Goal: Task Accomplishment & Management: Manage account settings

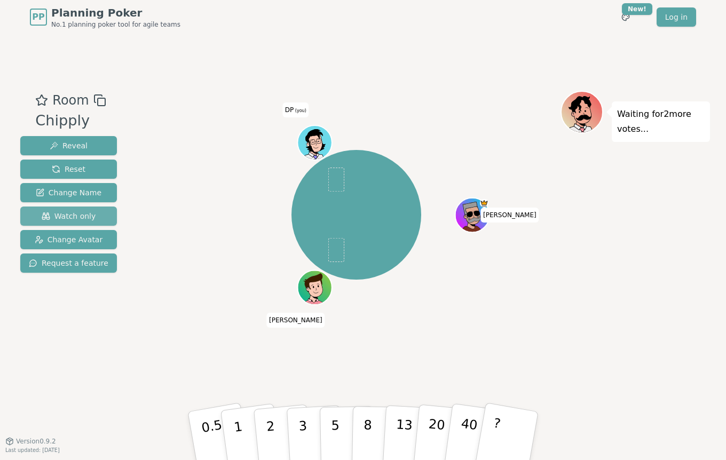
click at [76, 218] on span "Watch only" at bounding box center [69, 216] width 54 height 11
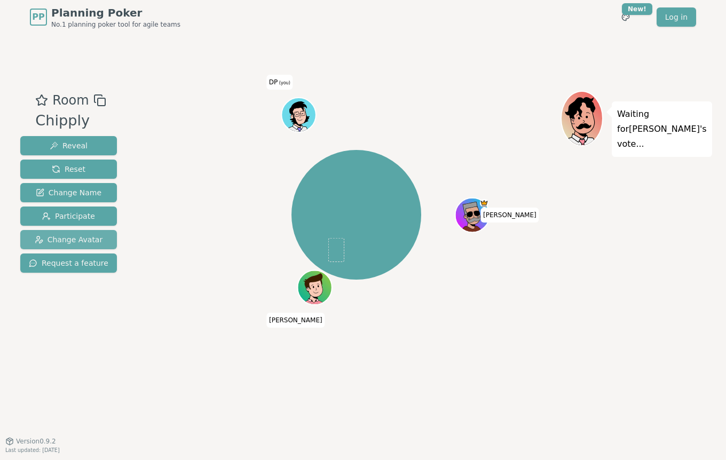
click at [70, 239] on span "Change Avatar" at bounding box center [69, 239] width 68 height 11
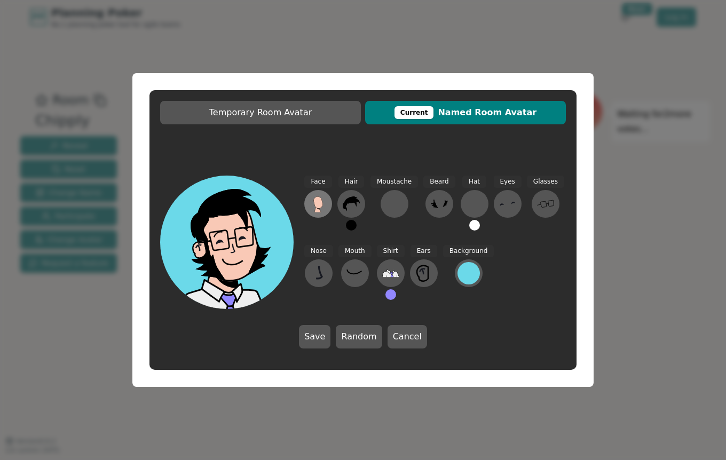
click at [310, 206] on icon at bounding box center [318, 203] width 17 height 17
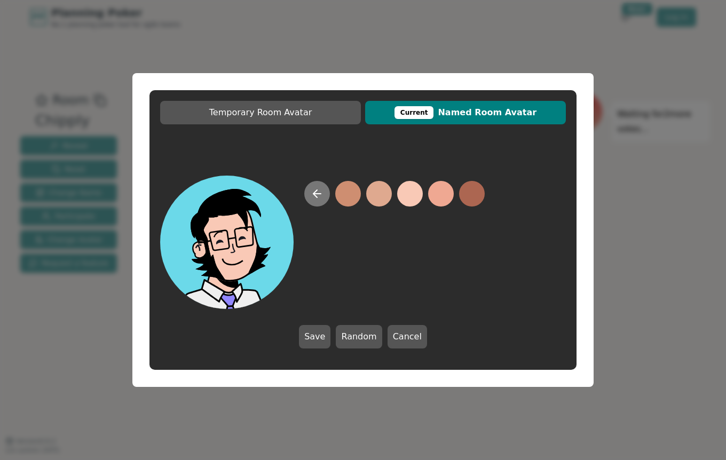
click at [319, 192] on icon at bounding box center [317, 193] width 13 height 13
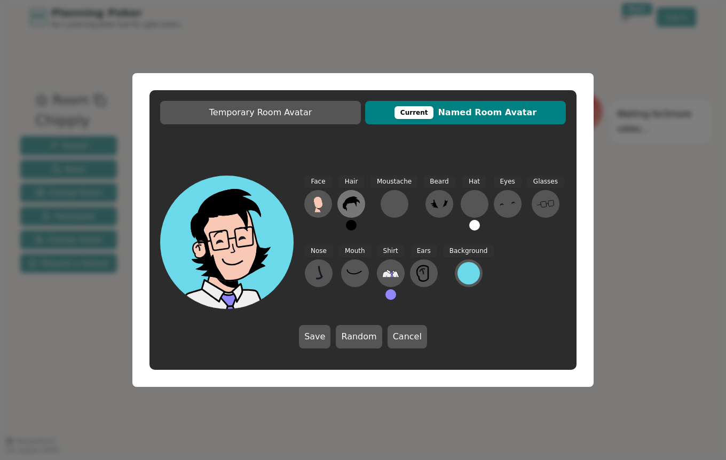
click at [350, 200] on icon at bounding box center [351, 204] width 17 height 14
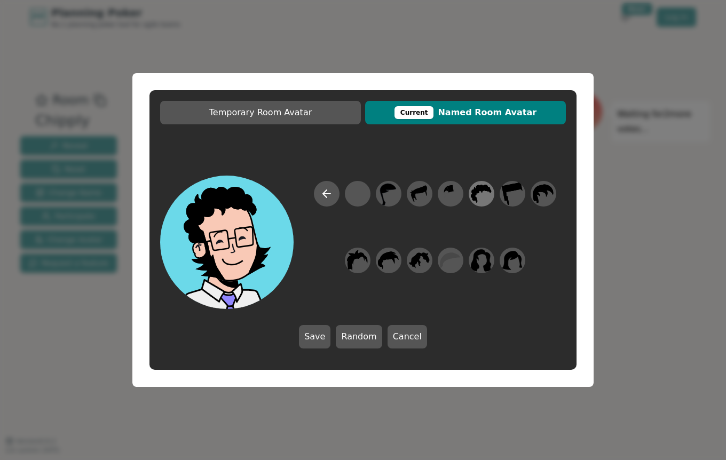
click at [477, 197] on icon at bounding box center [481, 194] width 21 height 24
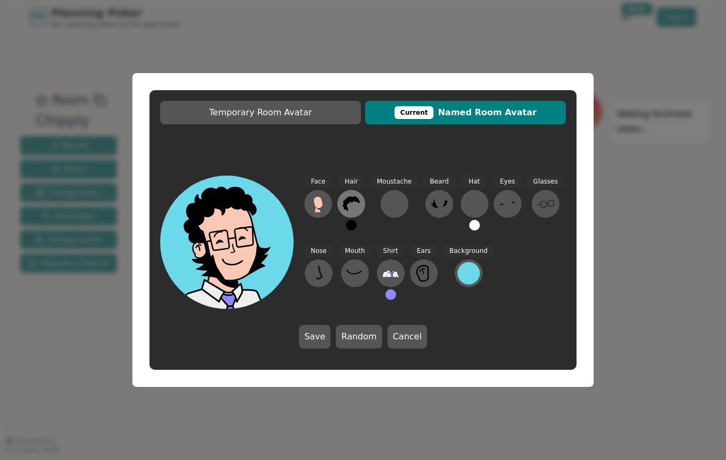
click at [347, 198] on icon at bounding box center [351, 203] width 17 height 17
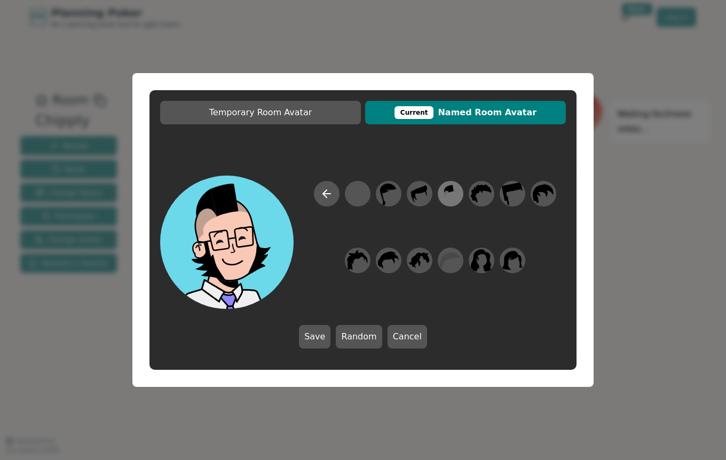
click at [449, 192] on icon at bounding box center [446, 194] width 5 height 7
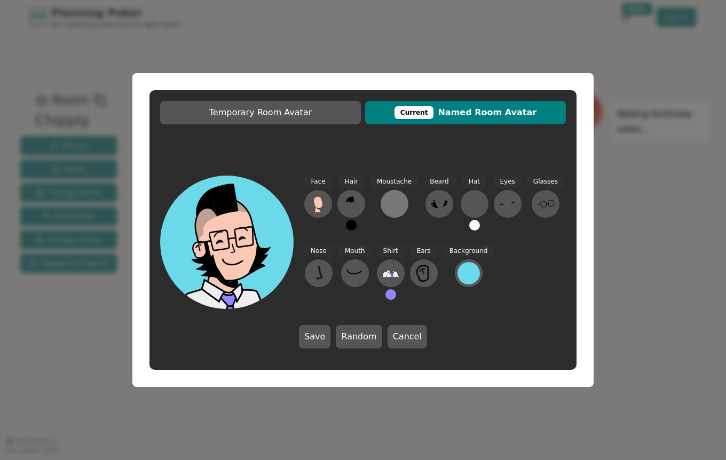
click at [396, 203] on div at bounding box center [394, 203] width 17 height 17
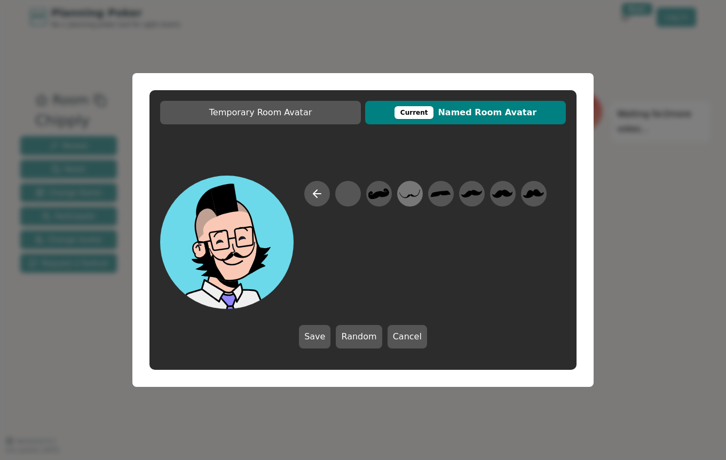
click at [404, 195] on icon at bounding box center [409, 194] width 21 height 24
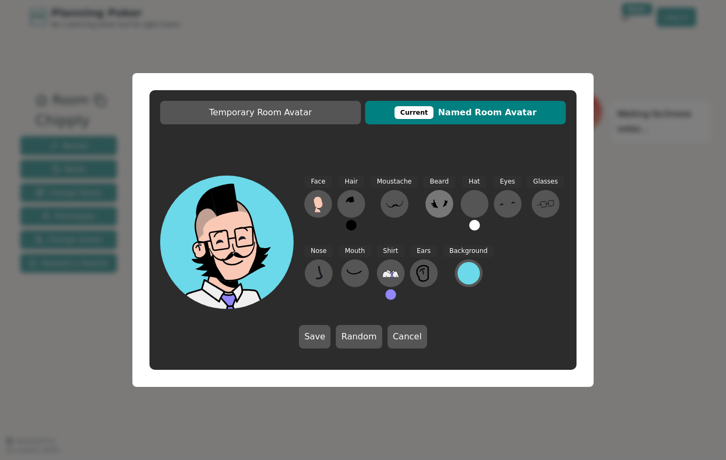
click at [433, 208] on icon at bounding box center [439, 203] width 17 height 17
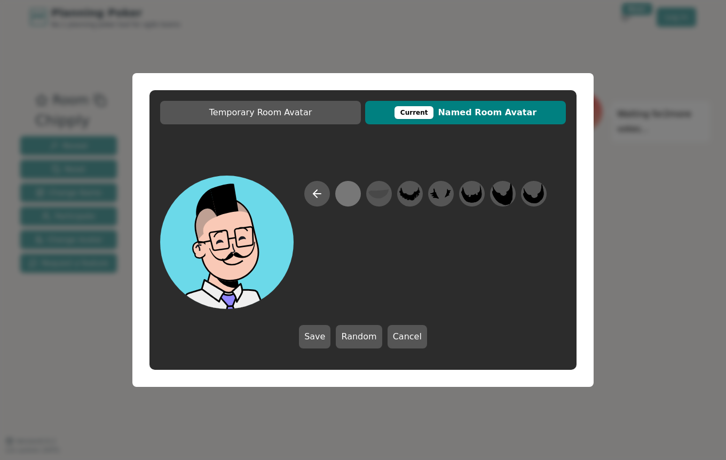
click at [342, 197] on div at bounding box center [348, 194] width 21 height 24
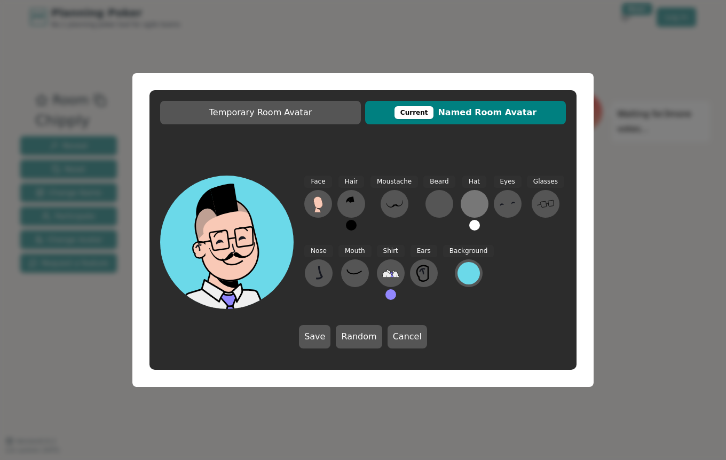
click at [466, 200] on div at bounding box center [474, 203] width 17 height 17
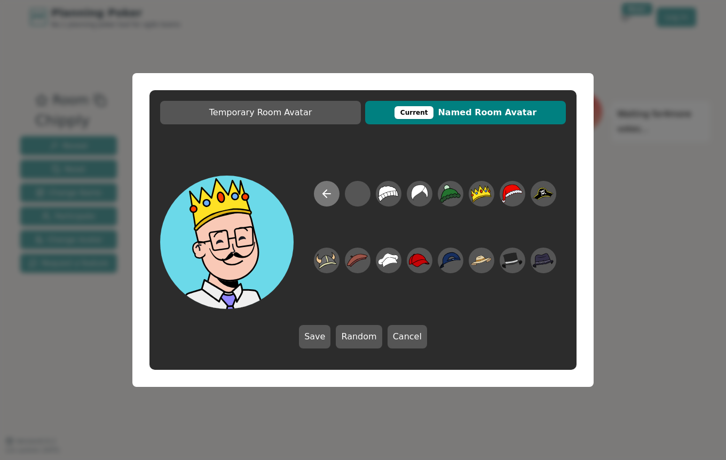
click at [330, 190] on icon at bounding box center [326, 193] width 13 height 13
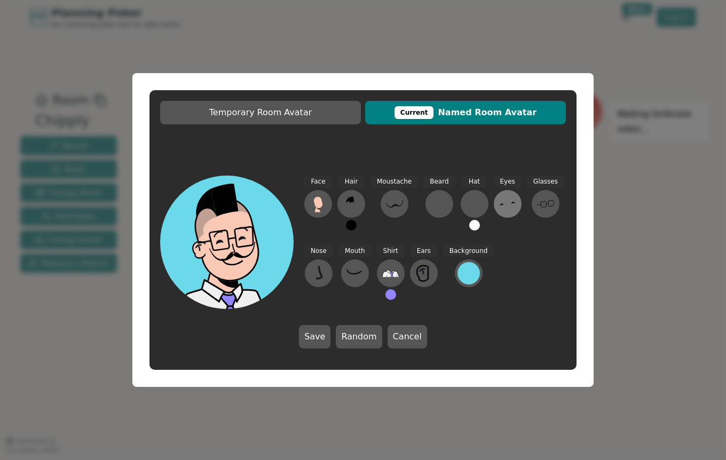
click at [495, 195] on button at bounding box center [508, 204] width 28 height 28
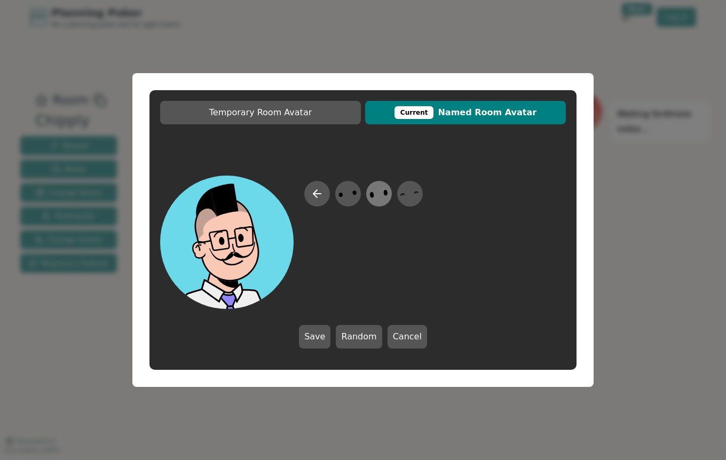
click at [383, 196] on icon at bounding box center [379, 194] width 21 height 24
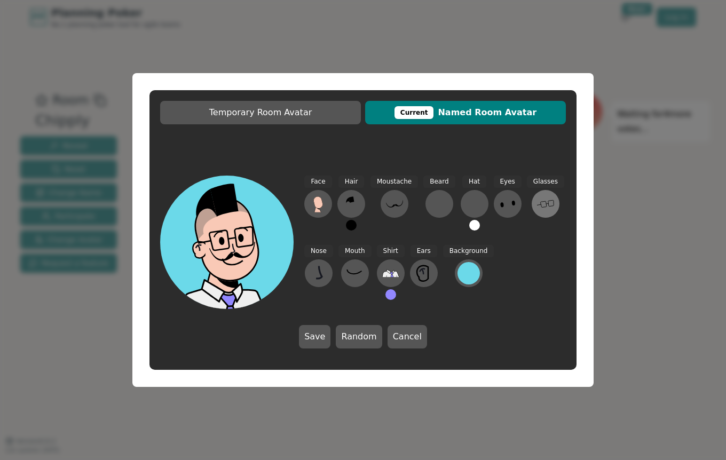
click at [537, 203] on icon at bounding box center [545, 203] width 17 height 17
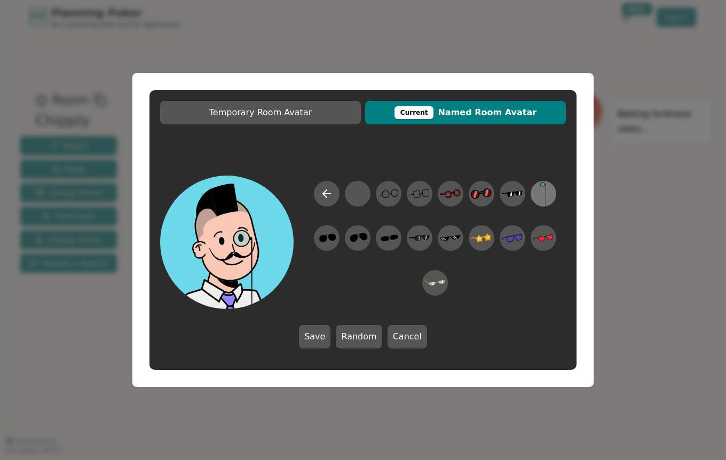
click at [550, 195] on icon at bounding box center [543, 194] width 21 height 24
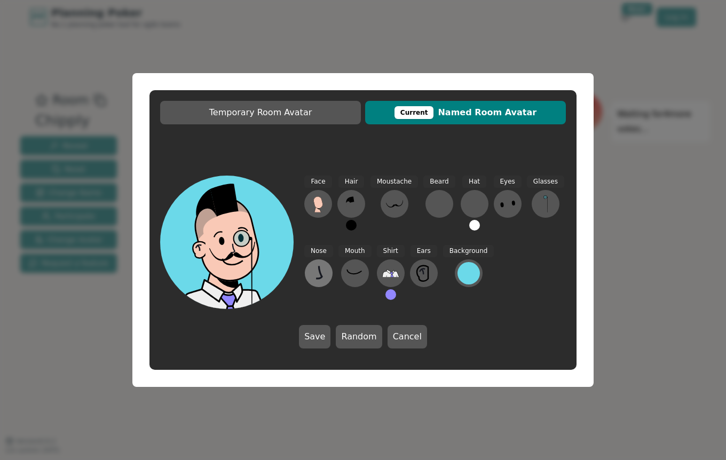
click at [324, 269] on icon at bounding box center [318, 273] width 17 height 17
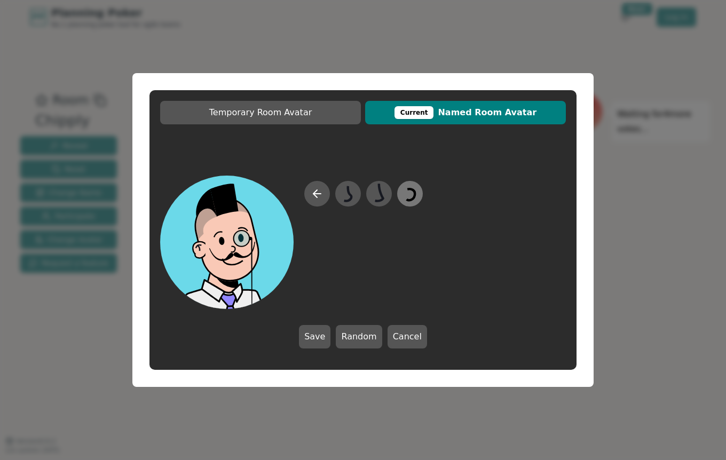
click at [403, 197] on icon at bounding box center [409, 194] width 21 height 24
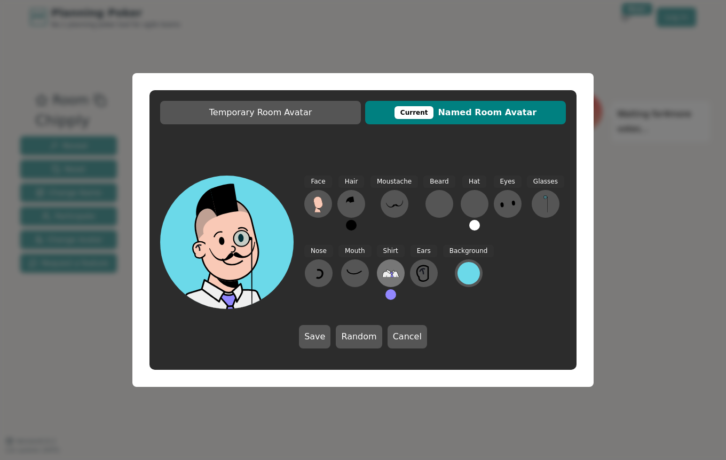
click at [390, 267] on icon at bounding box center [390, 273] width 17 height 17
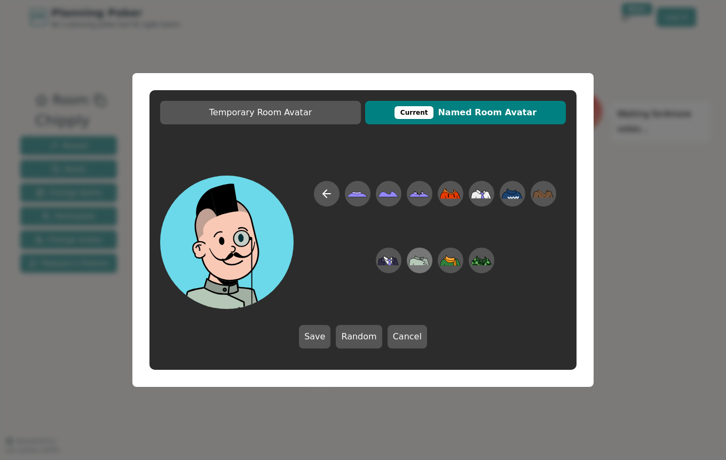
click at [411, 257] on icon at bounding box center [419, 261] width 21 height 24
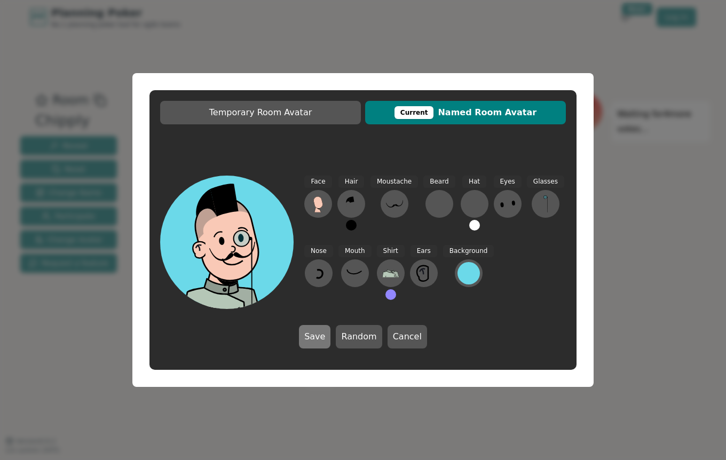
click at [326, 333] on button "Save" at bounding box center [315, 336] width 32 height 23
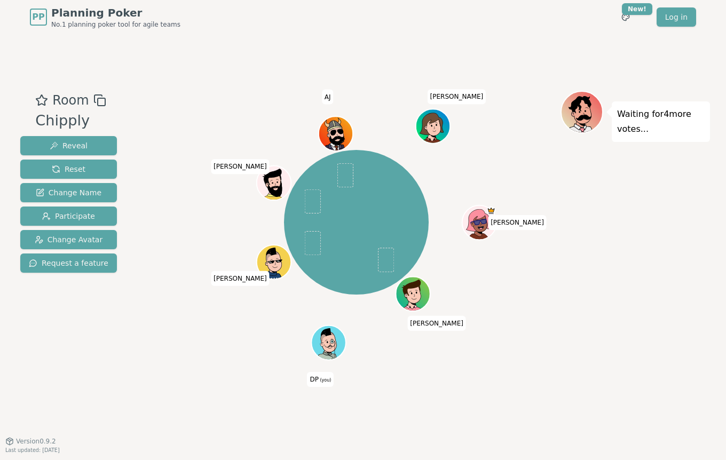
click at [193, 312] on div "[PERSON_NAME] DP (you) [PERSON_NAME] [PERSON_NAME] [PERSON_NAME] [PERSON_NAME]" at bounding box center [356, 222] width 409 height 225
click at [111, 357] on div "Room Chipply Reveal Reset Change Name Participate Change Avatar Request a featu…" at bounding box center [68, 238] width 105 height 294
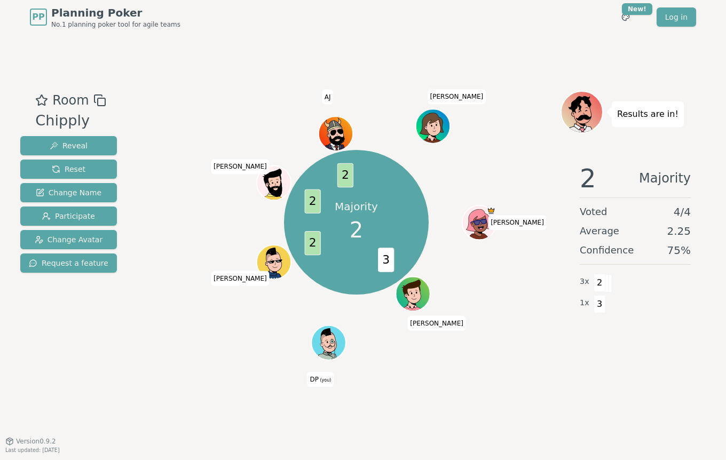
click at [138, 327] on div "Room Chipply Reveal Reset Change Name Participate Change Avatar Request a featu…" at bounding box center [363, 238] width 694 height 294
click at [149, 346] on div "Room Chipply Reveal Reset Change Name Participate Change Avatar Request a featu…" at bounding box center [363, 238] width 694 height 294
